Goal: Task Accomplishment & Management: Use online tool/utility

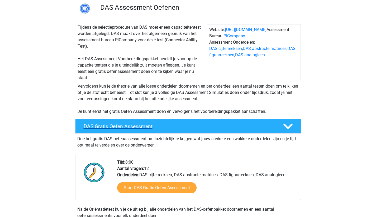
scroll to position [47, 0]
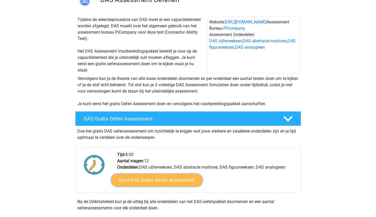
click at [146, 181] on link "Start DAS Gratis Oefen Assessment" at bounding box center [156, 180] width 91 height 13
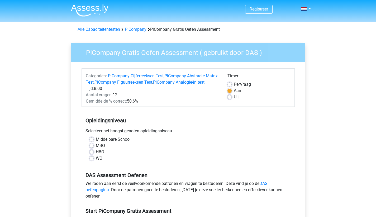
click at [96, 162] on label "WO" at bounding box center [99, 158] width 7 height 6
click at [90, 161] on input "WO" at bounding box center [91, 157] width 4 height 5
radio input "true"
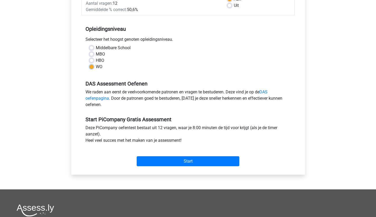
scroll to position [103, 0]
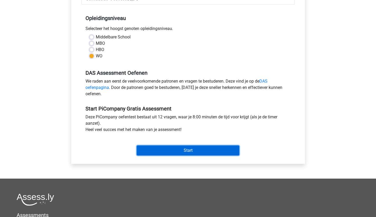
click at [165, 156] on input "Start" at bounding box center [188, 151] width 103 height 10
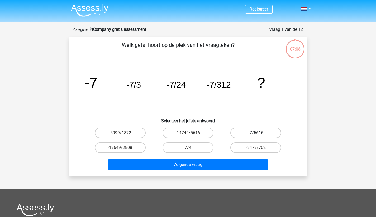
click at [251, 133] on label "-7/5616" at bounding box center [255, 133] width 51 height 11
click at [256, 133] on input "-7/5616" at bounding box center [257, 134] width 3 height 3
radio input "true"
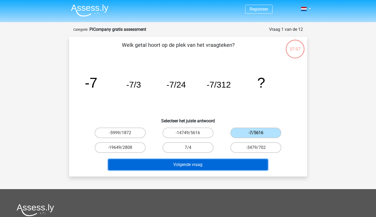
click at [188, 166] on button "Volgende vraag" at bounding box center [187, 164] width 159 height 11
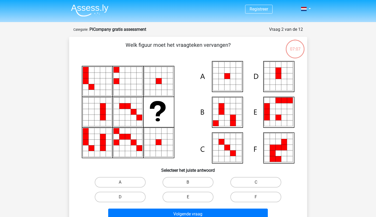
scroll to position [26, 0]
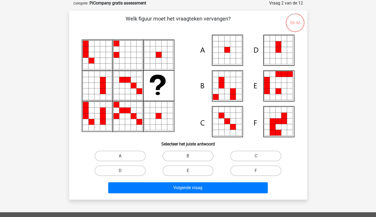
click at [126, 155] on label "A" at bounding box center [120, 156] width 51 height 11
click at [123, 156] on input "A" at bounding box center [121, 157] width 3 height 3
radio input "true"
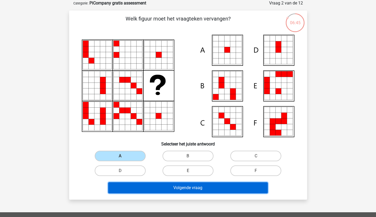
click at [192, 192] on button "Volgende vraag" at bounding box center [187, 188] width 159 height 11
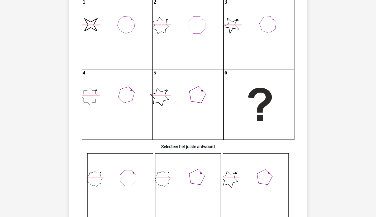
scroll to position [63, 0]
click at [138, 177] on icon at bounding box center [120, 186] width 66 height 66
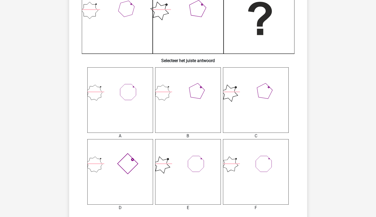
click at [126, 93] on icon at bounding box center [120, 100] width 66 height 66
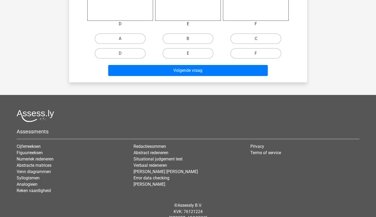
scroll to position [340, 0]
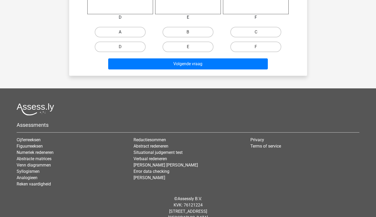
click at [135, 36] on label "A" at bounding box center [120, 32] width 51 height 11
click at [123, 36] on input "A" at bounding box center [121, 33] width 3 height 3
radio input "true"
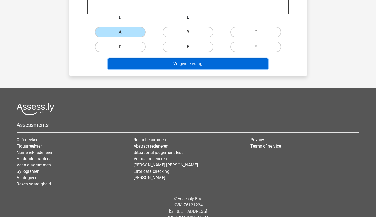
click at [183, 66] on button "Volgende vraag" at bounding box center [187, 64] width 159 height 11
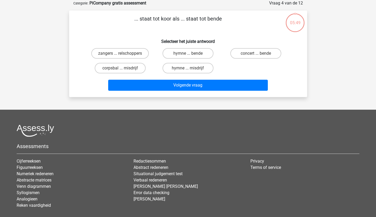
scroll to position [0, 0]
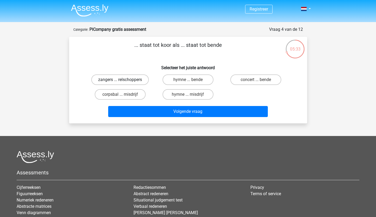
click at [130, 82] on label "zangers ... relschoppers" at bounding box center [119, 80] width 57 height 11
click at [123, 82] on input "zangers ... relschoppers" at bounding box center [121, 81] width 3 height 3
radio input "true"
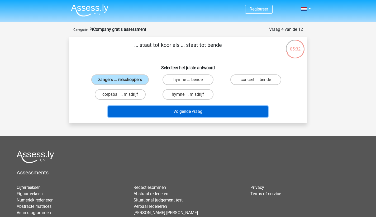
click at [190, 111] on button "Volgende vraag" at bounding box center [187, 111] width 159 height 11
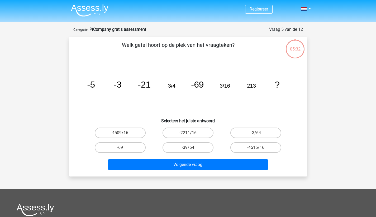
scroll to position [26, 0]
